Goal: Information Seeking & Learning: Find specific page/section

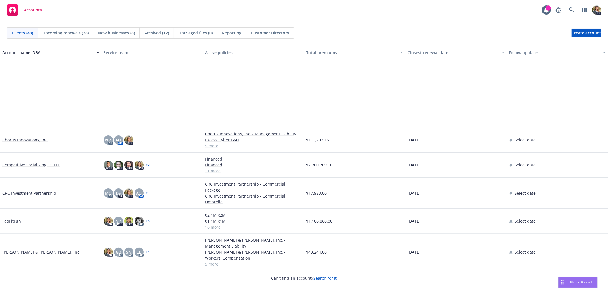
scroll to position [95, 0]
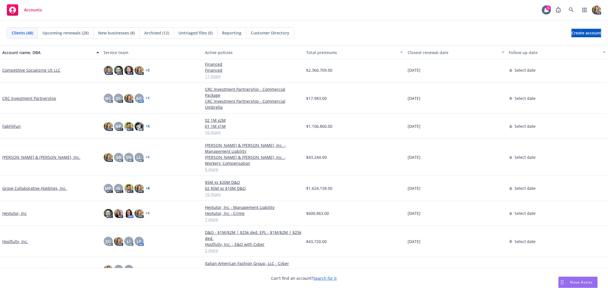
click at [15, 123] on link "FabFitFun" at bounding box center [11, 126] width 19 height 6
click at [13, 123] on link "FabFitFun" at bounding box center [11, 126] width 19 height 6
click at [9, 123] on link "FabFitFun" at bounding box center [11, 126] width 19 height 6
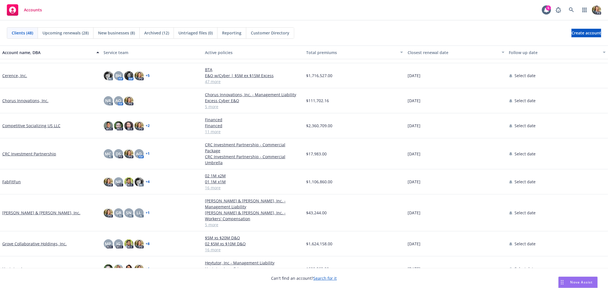
scroll to position [63, 0]
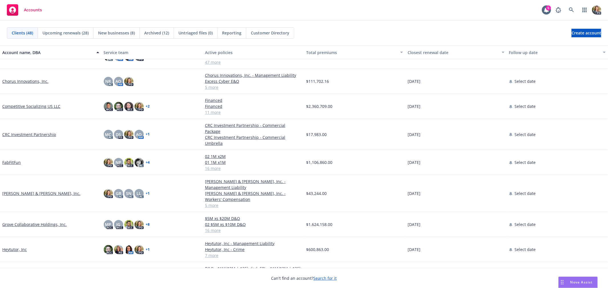
click at [11, 160] on link "FabFitFun" at bounding box center [11, 163] width 19 height 6
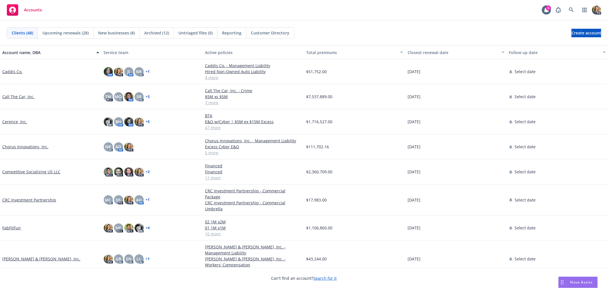
click at [16, 225] on link "FabFitFun" at bounding box center [11, 228] width 19 height 6
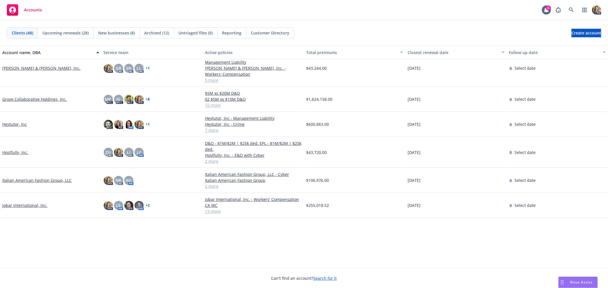
scroll to position [1, 0]
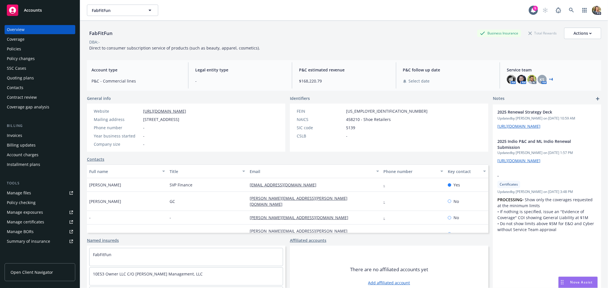
click at [27, 51] on div "Policies" at bounding box center [40, 48] width 66 height 9
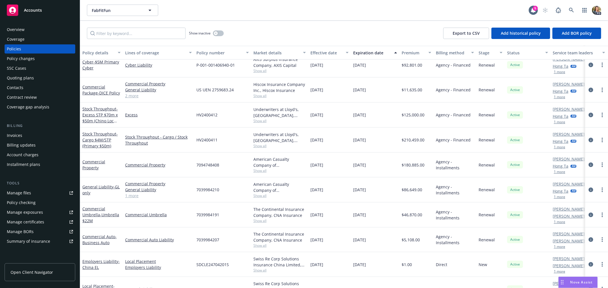
scroll to position [145, 0]
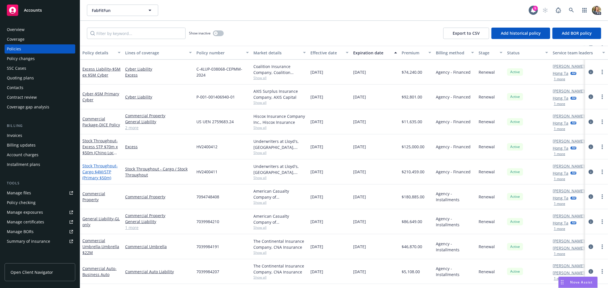
click at [97, 176] on span "- Cargo $4M/STP (Primary $50m)" at bounding box center [99, 171] width 35 height 17
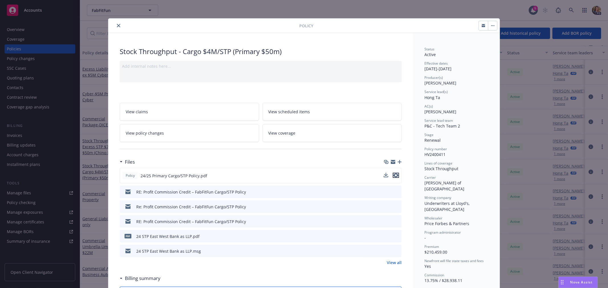
click at [394, 176] on icon "preview file" at bounding box center [395, 176] width 5 height 4
click at [117, 24] on icon "close" at bounding box center [118, 25] width 3 height 3
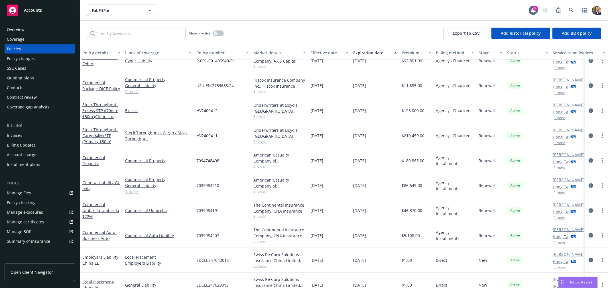
scroll to position [177, 0]
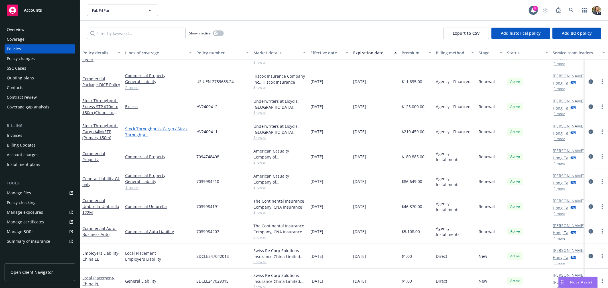
click at [138, 130] on link "Stock Throughput - Cargo / Stock Throughput" at bounding box center [158, 132] width 67 height 12
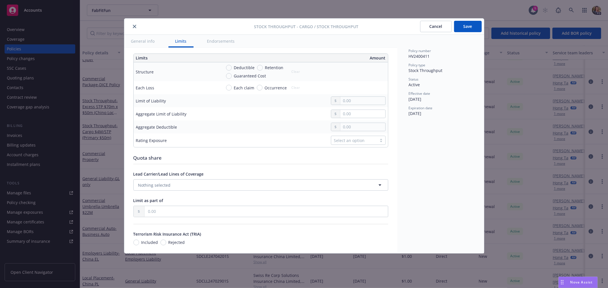
scroll to position [190, 0]
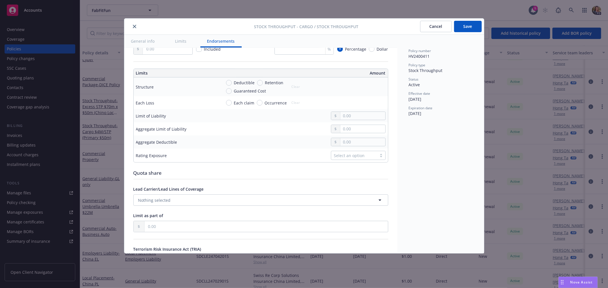
type textarea "x"
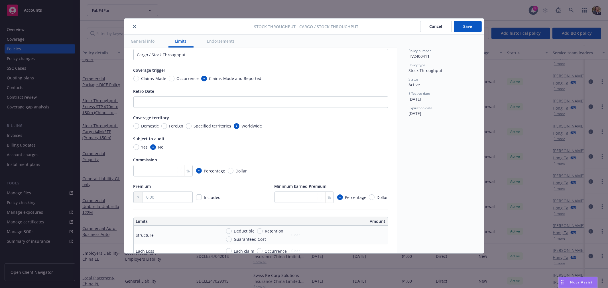
scroll to position [0, 0]
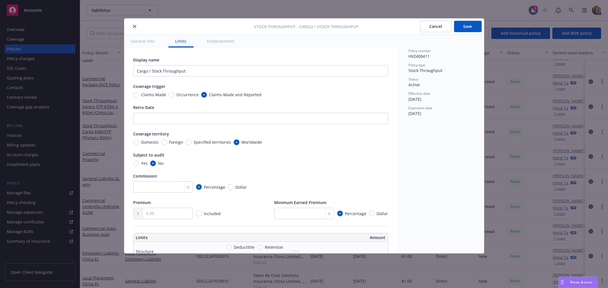
click at [437, 27] on button "Cancel" at bounding box center [436, 26] width 32 height 11
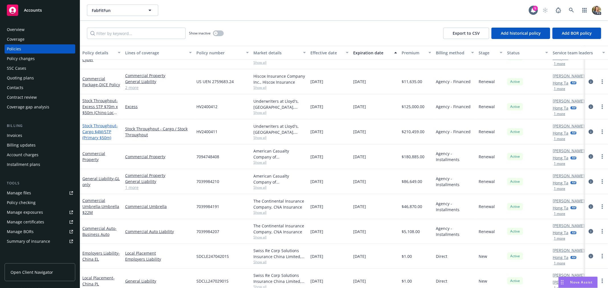
click at [94, 136] on span "- Cargo $4M/STP (Primary $50m)" at bounding box center [99, 131] width 35 height 17
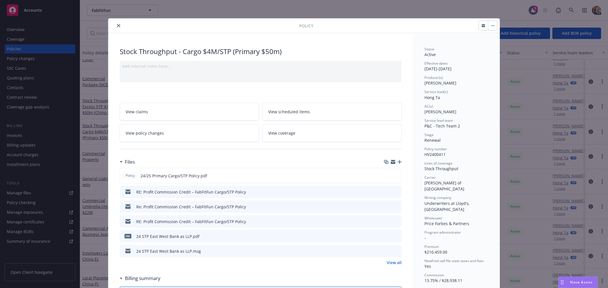
scroll to position [17, 0]
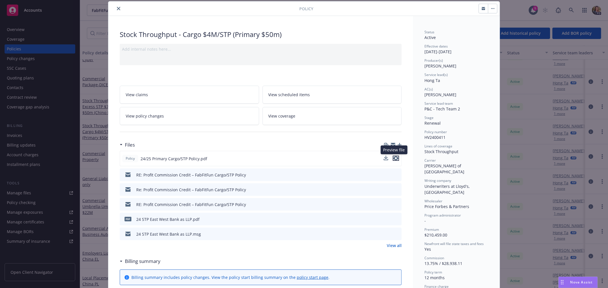
click at [394, 157] on icon "preview file" at bounding box center [395, 158] width 5 height 4
click at [117, 9] on icon "close" at bounding box center [118, 8] width 3 height 3
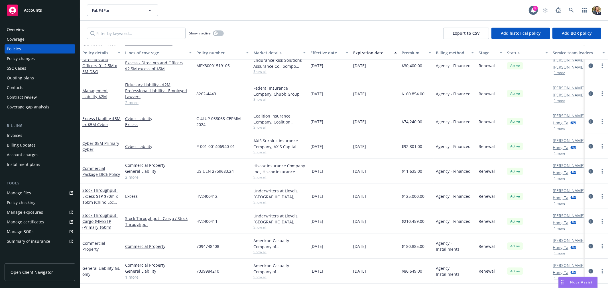
scroll to position [81, 0]
